Goal: Information Seeking & Learning: Learn about a topic

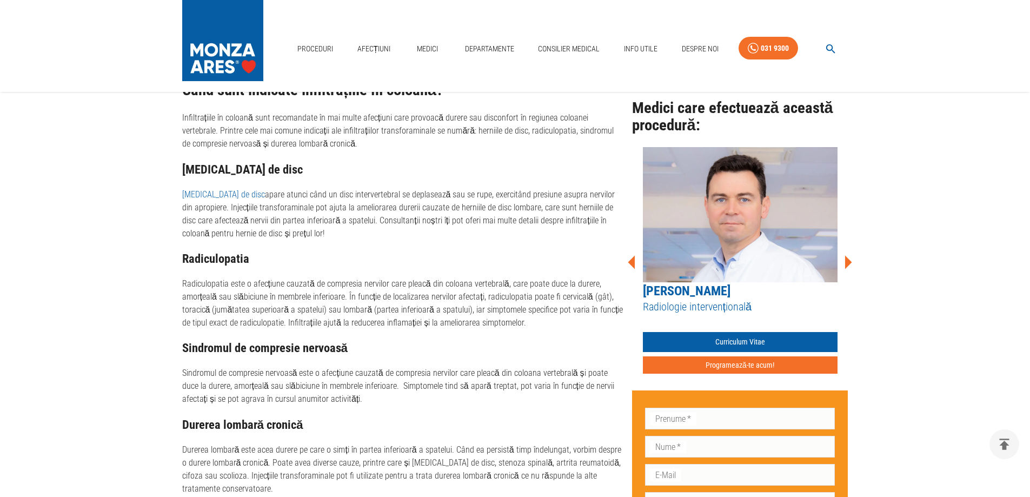
scroll to position [649, 0]
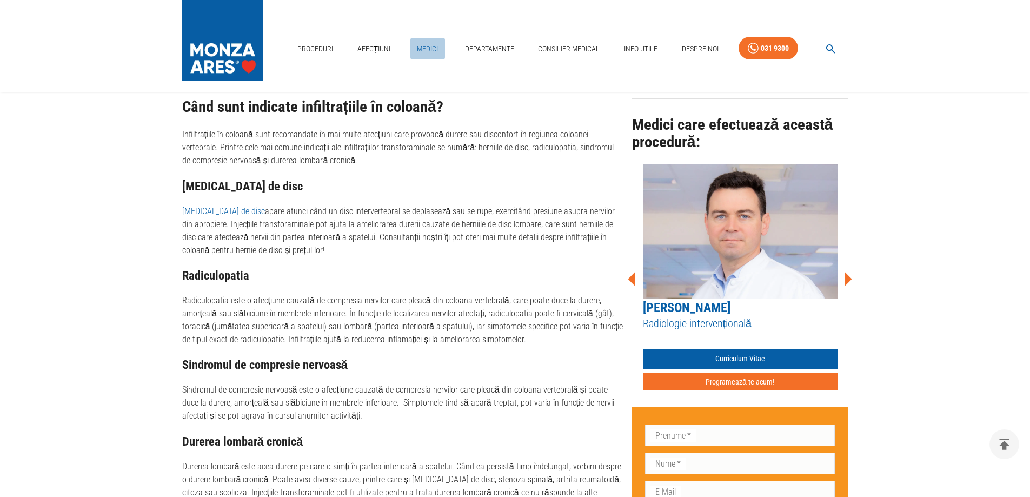
click at [423, 48] on link "Medici" at bounding box center [428, 49] width 35 height 22
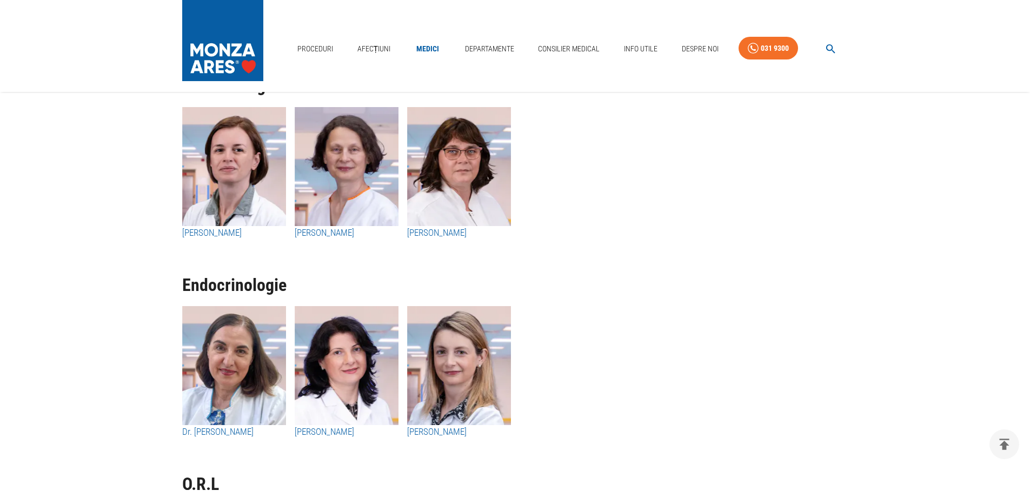
scroll to position [5247, 0]
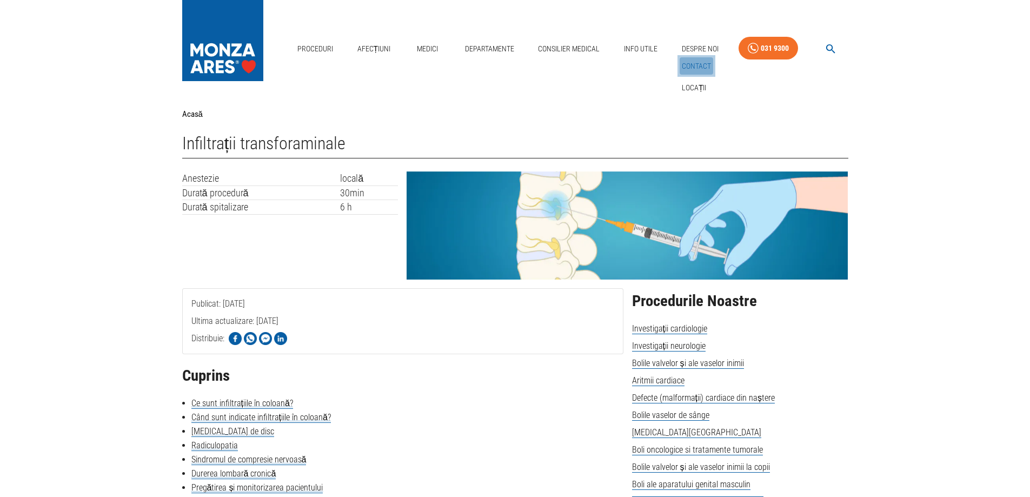
click at [698, 67] on link "Contact" at bounding box center [697, 66] width 34 height 18
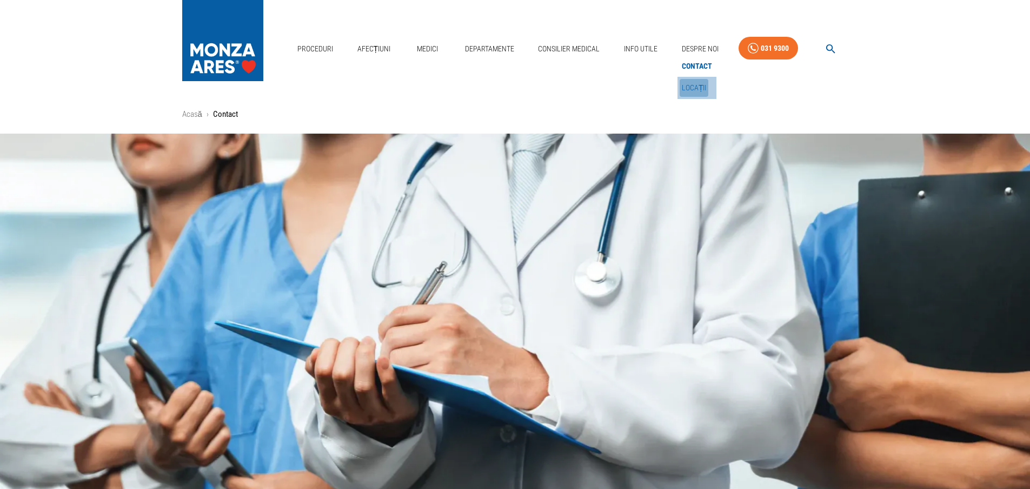
click at [694, 87] on link "Locații" at bounding box center [694, 88] width 29 height 18
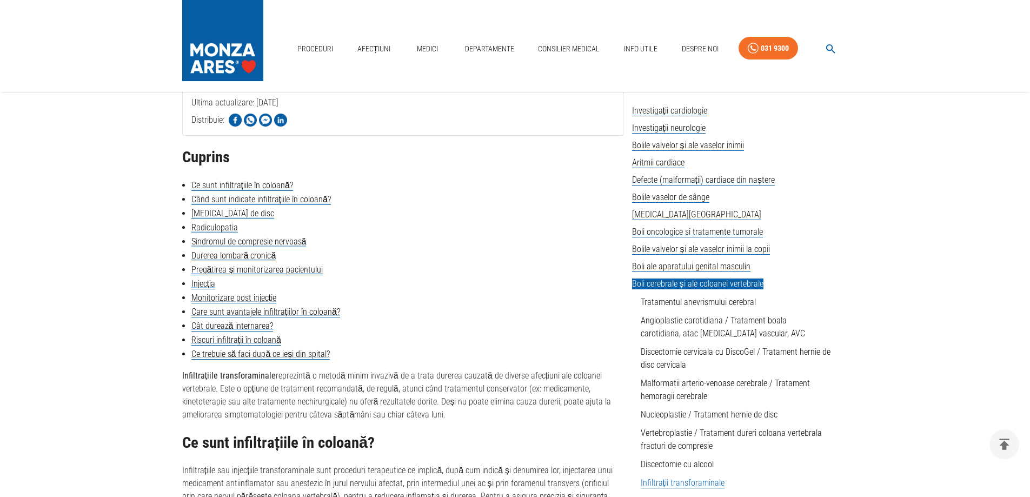
scroll to position [216, 0]
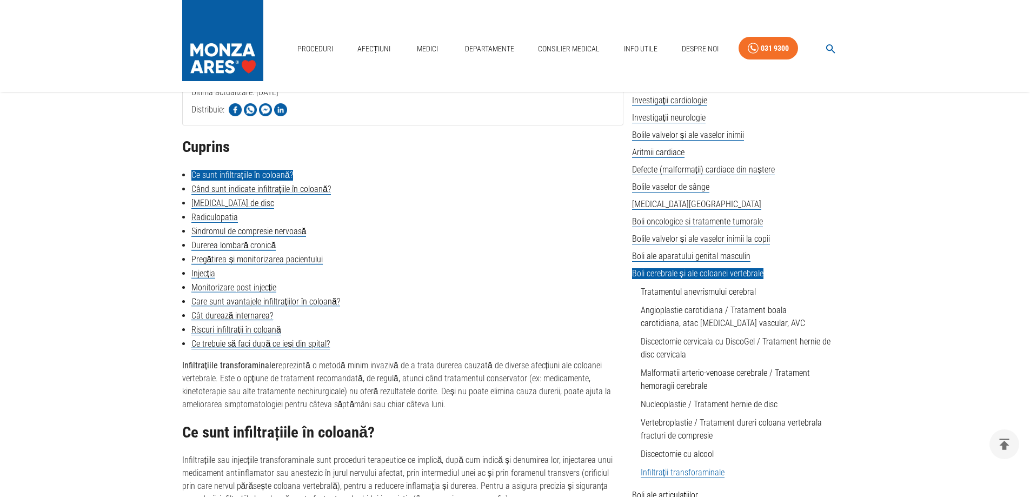
click at [268, 176] on link "Ce sunt infiltrațiile în coloană?" at bounding box center [242, 175] width 102 height 11
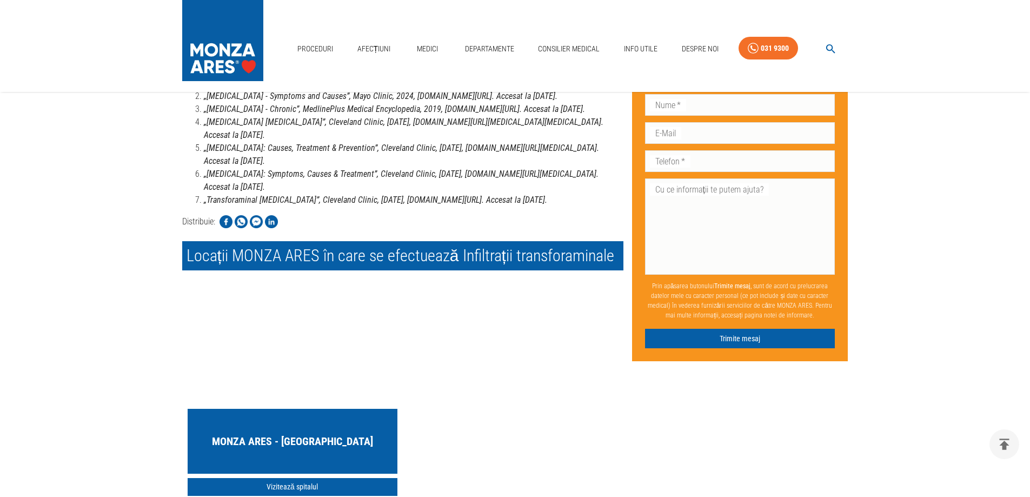
scroll to position [2865, 0]
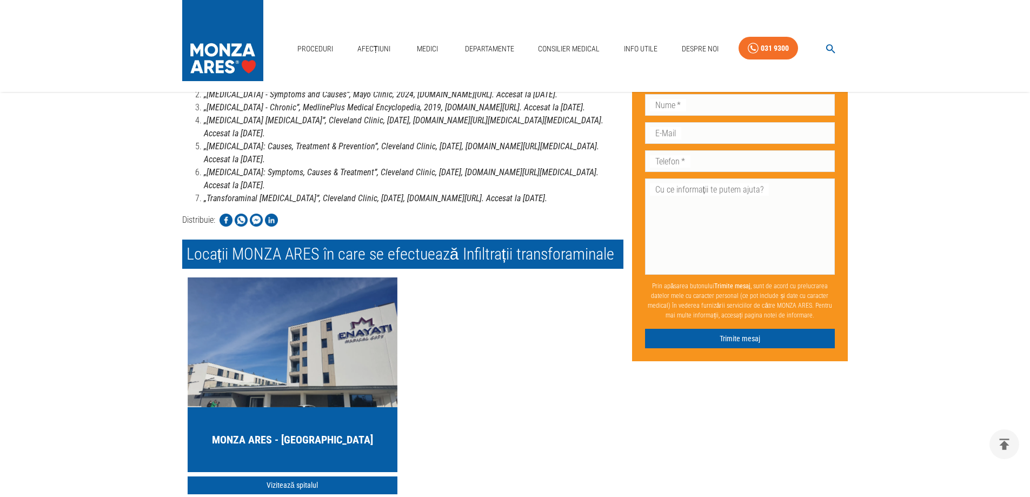
scroll to position [216, 0]
